Goal: Task Accomplishment & Management: Use online tool/utility

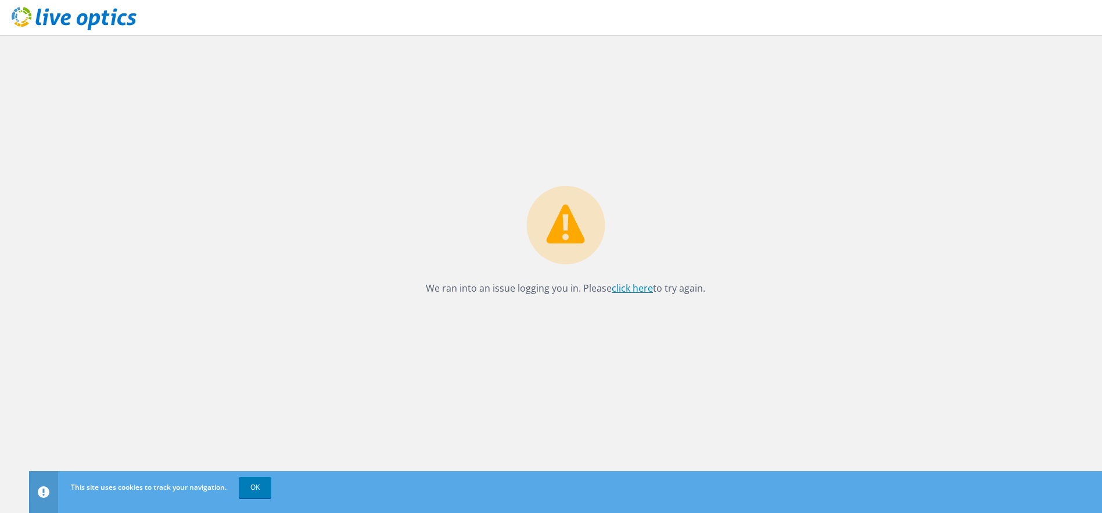
click at [622, 288] on link "click here" at bounding box center [632, 288] width 41 height 13
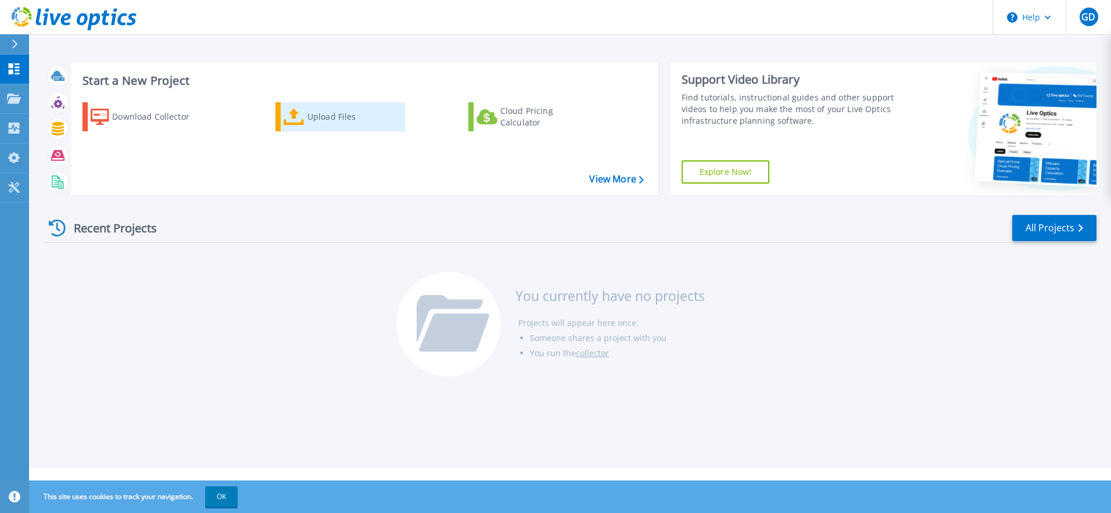
click at [334, 114] on div "Upload Files" at bounding box center [353, 116] width 93 height 23
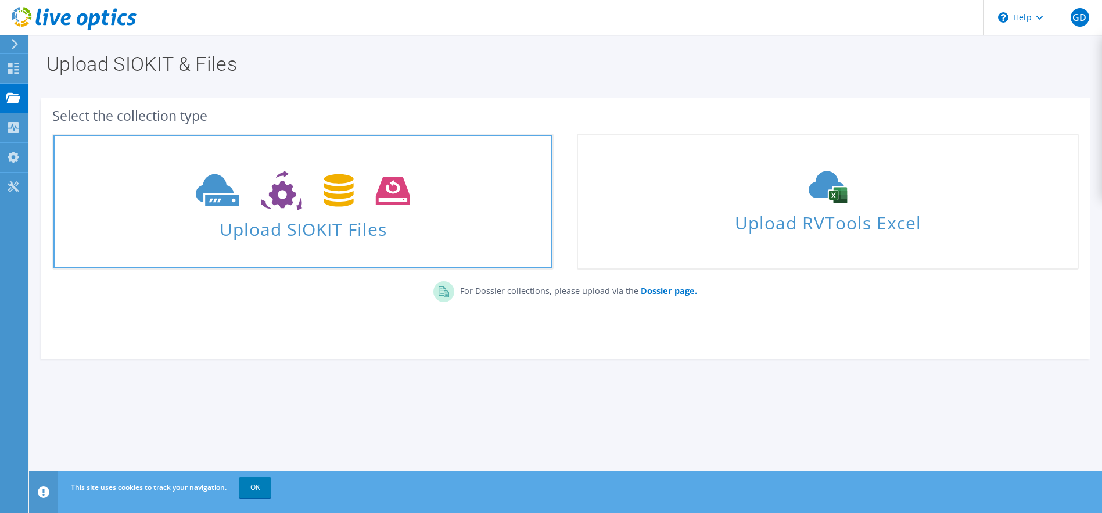
click at [303, 167] on span at bounding box center [302, 189] width 499 height 49
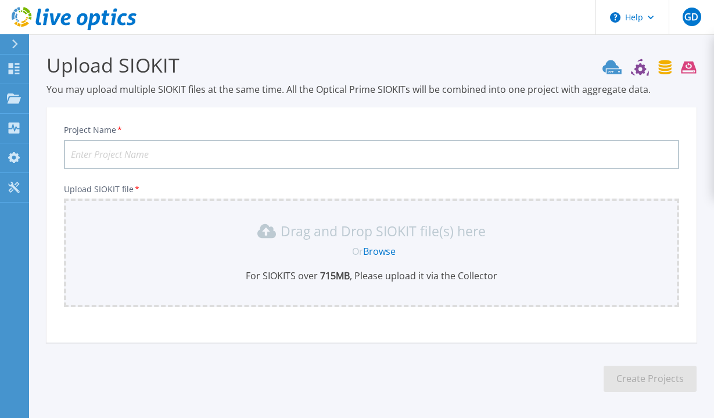
click at [378, 250] on link "Browse" at bounding box center [379, 251] width 33 height 13
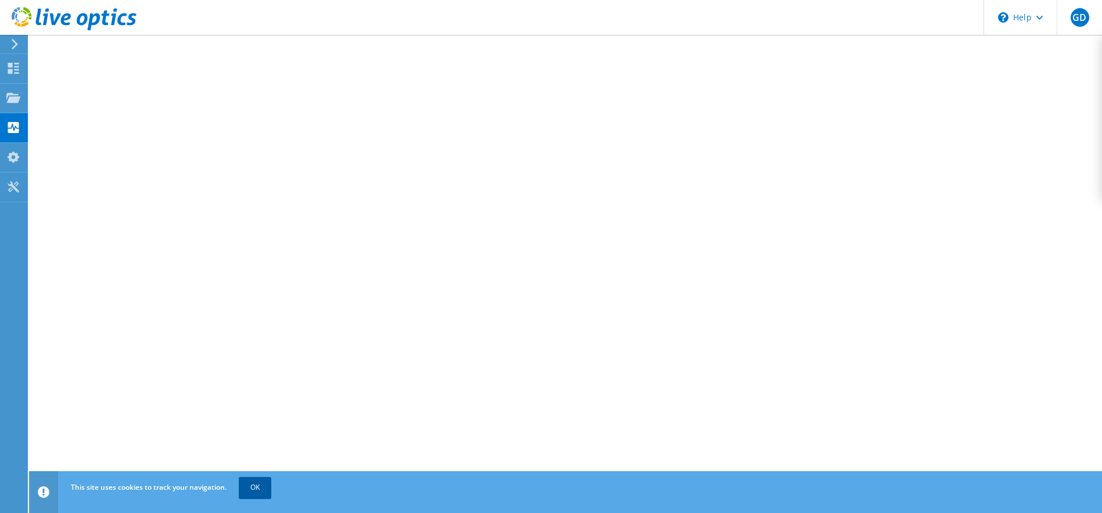
click at [263, 418] on link "OK" at bounding box center [255, 487] width 33 height 21
